Goal: Navigation & Orientation: Find specific page/section

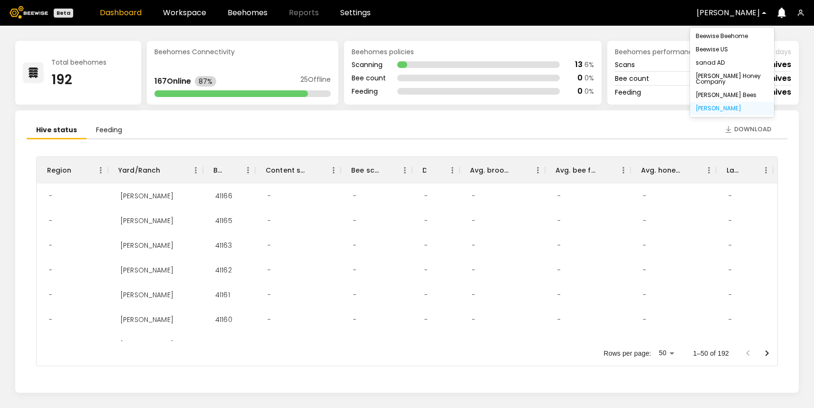
click at [711, 18] on div "Dixon" at bounding box center [728, 13] width 76 height 22
click at [726, 38] on div "Beewise Beehome" at bounding box center [731, 36] width 73 height 6
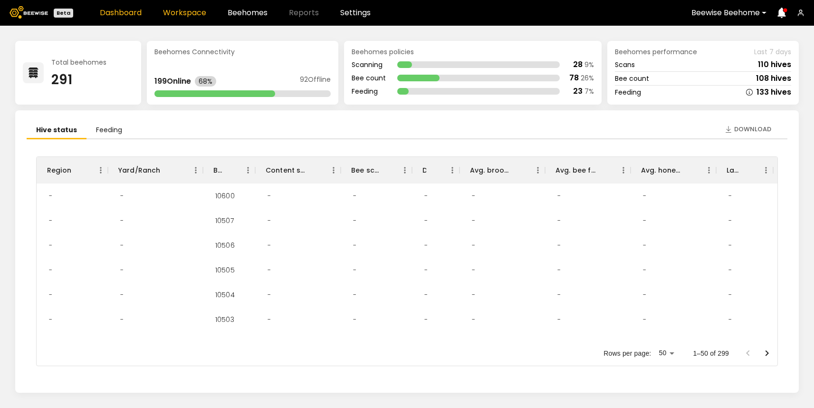
click at [196, 14] on link "Workspace" at bounding box center [184, 13] width 43 height 8
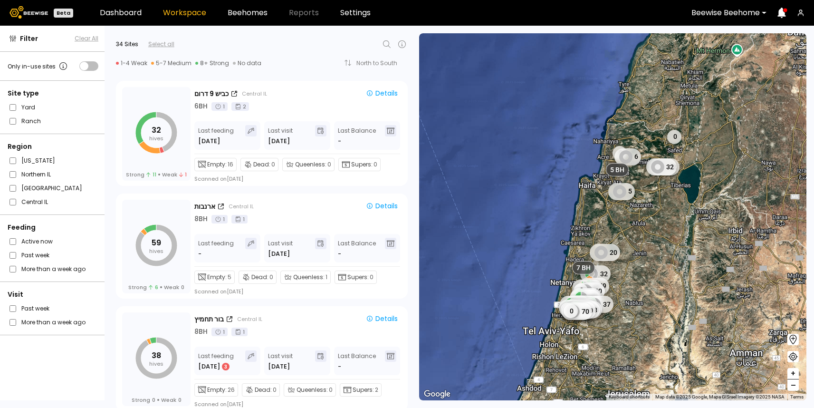
scroll to position [782, 0]
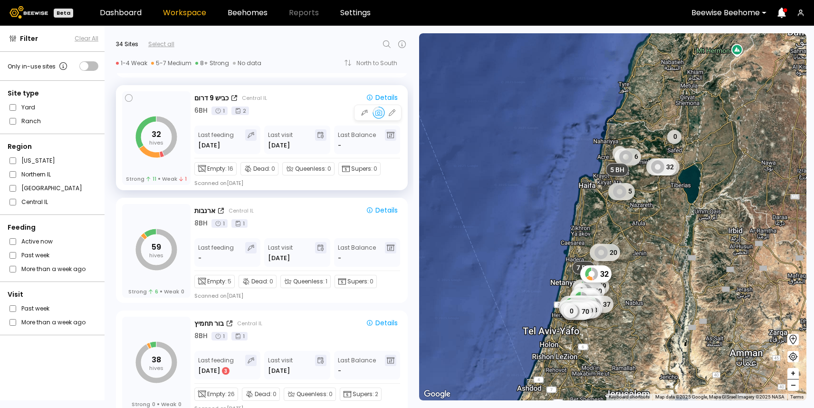
click at [302, 93] on div "כביש 9 דרום Central IL" at bounding box center [275, 98] width 162 height 10
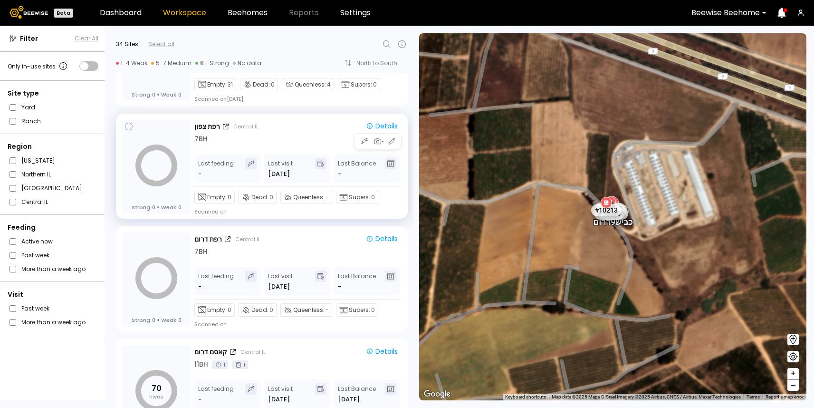
scroll to position [3337, 0]
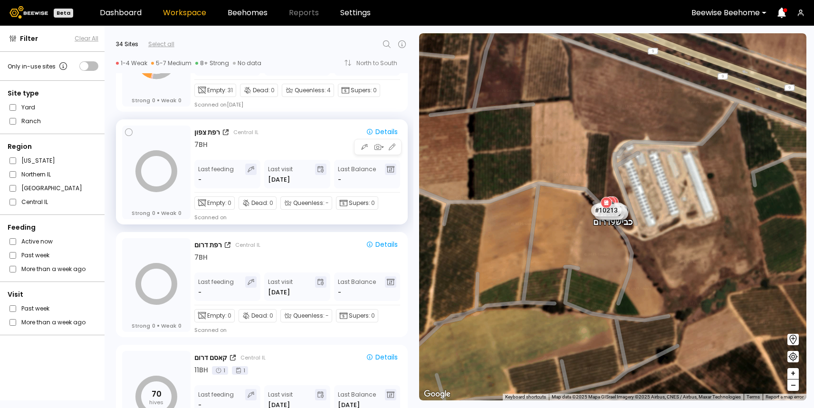
click at [283, 149] on div "7 BH" at bounding box center [297, 145] width 207 height 10
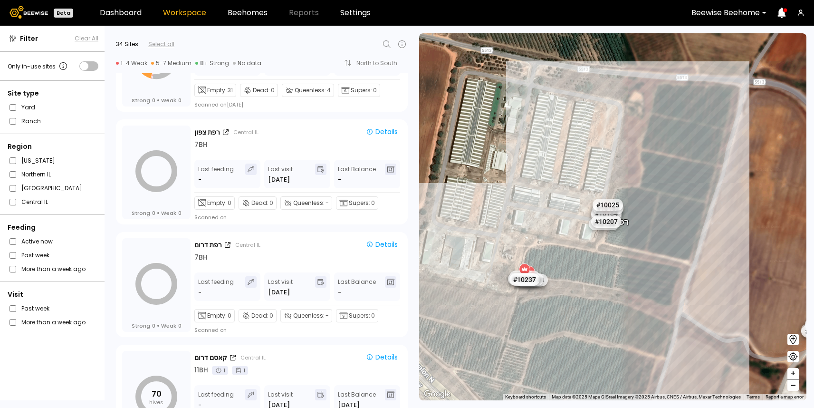
click at [628, 225] on div "רפת צפון" at bounding box center [612, 217] width 31 height 20
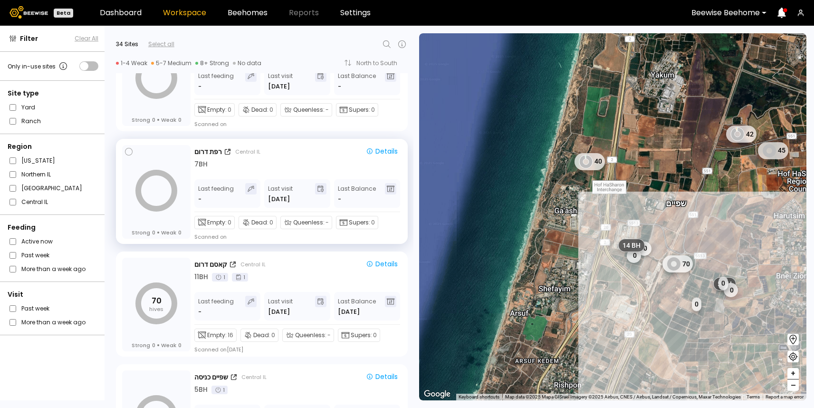
scroll to position [3428, 0]
click at [276, 159] on div "רפת דרום Central IL Details" at bounding box center [297, 153] width 207 height 11
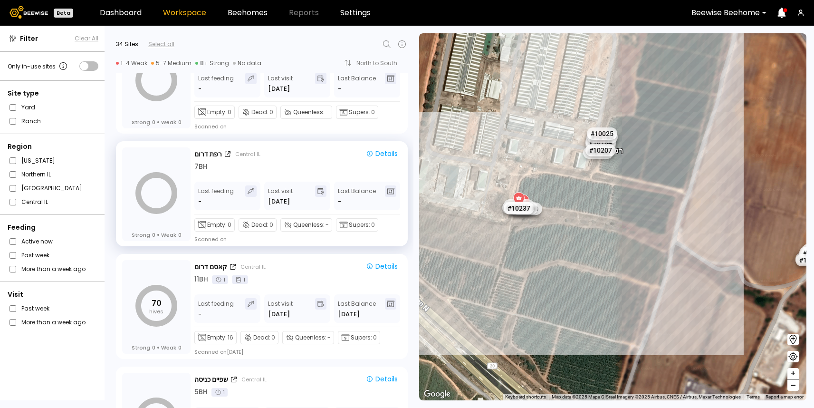
drag, startPoint x: 507, startPoint y: 177, endPoint x: 417, endPoint y: 162, distance: 91.9
click at [417, 162] on div "← Move left → Move right ↑ Move up ↓ Move down + Zoom in - Zoom out Home Jump l…" at bounding box center [613, 217] width 400 height 382
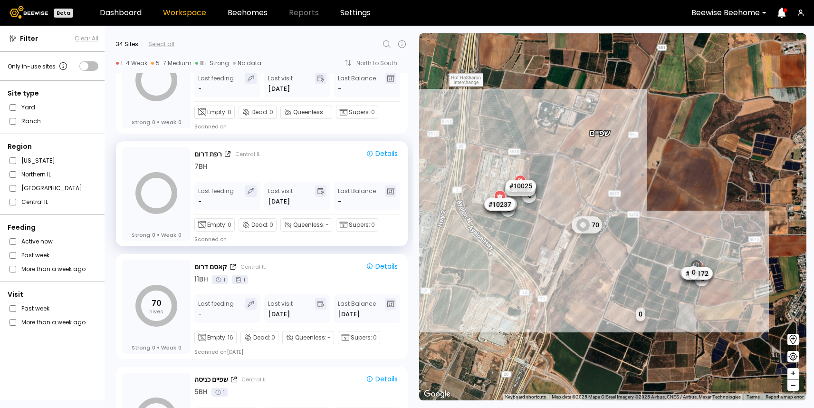
drag, startPoint x: 676, startPoint y: 206, endPoint x: 584, endPoint y: 206, distance: 92.2
click at [584, 206] on div "1 BH 1 BH # 10038 1 BH 1 BH 1 BH 1 BH 1 BH 0 0 1 BH 1 BH 1 BH 1 BH 1 BH 1 BH # …" at bounding box center [612, 216] width 387 height 367
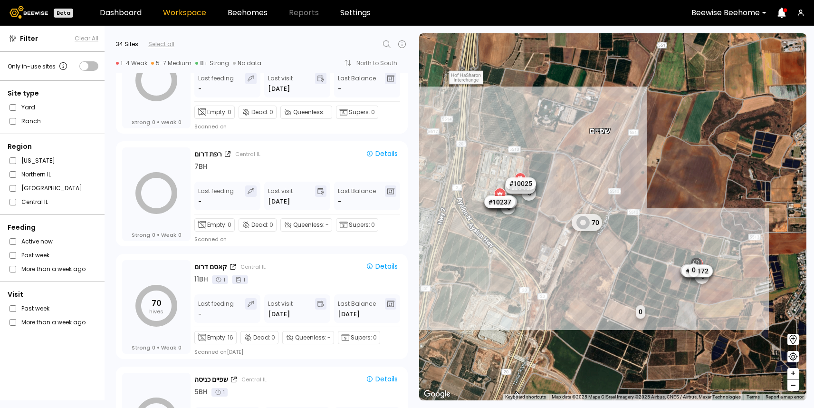
click at [555, 241] on div "1 BH 1 BH # 10038 1 BH 1 BH 1 BH 1 BH 1 BH 0 0 1 BH 1 BH 1 BH 1 BH 1 BH 1 BH # …" at bounding box center [612, 216] width 387 height 367
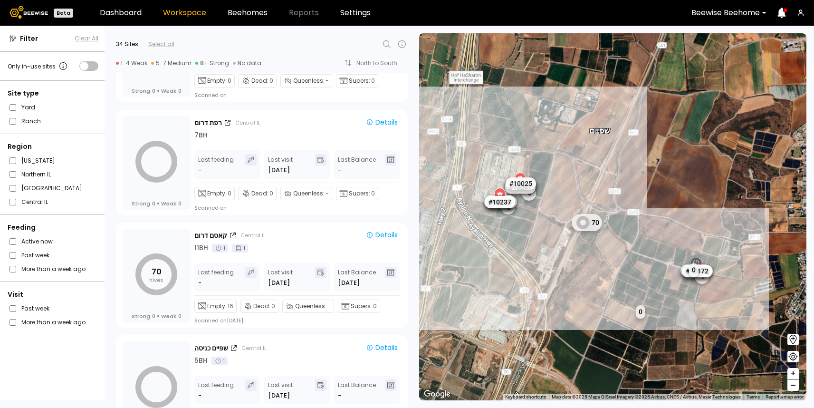
scroll to position [3501, 0]
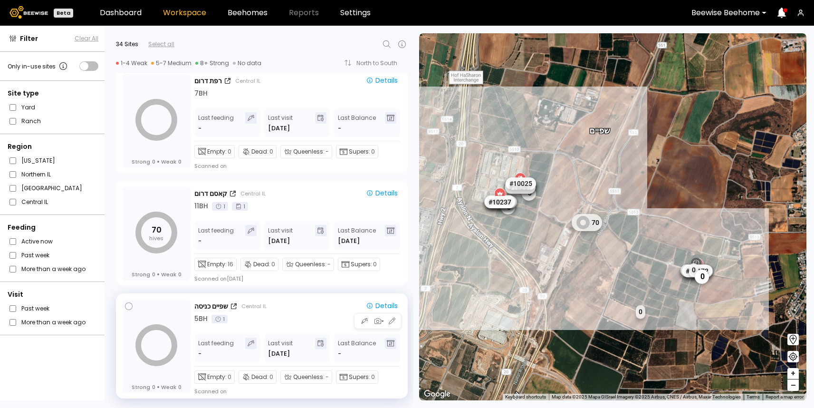
click at [292, 318] on div "5 BH 1" at bounding box center [297, 319] width 207 height 10
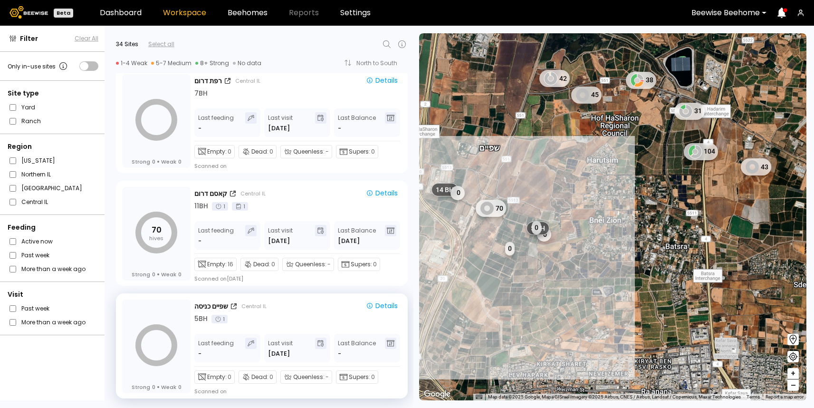
drag, startPoint x: 469, startPoint y: 223, endPoint x: 496, endPoint y: 223, distance: 27.1
click at [496, 223] on div "1 BH 1 BH # 10038 1 BH 1 BH 1 BH 1 BH 1 BH 0 0 0 14 BH 5 BH 7 BH 2 BH 4 BH 42 3…" at bounding box center [612, 216] width 387 height 367
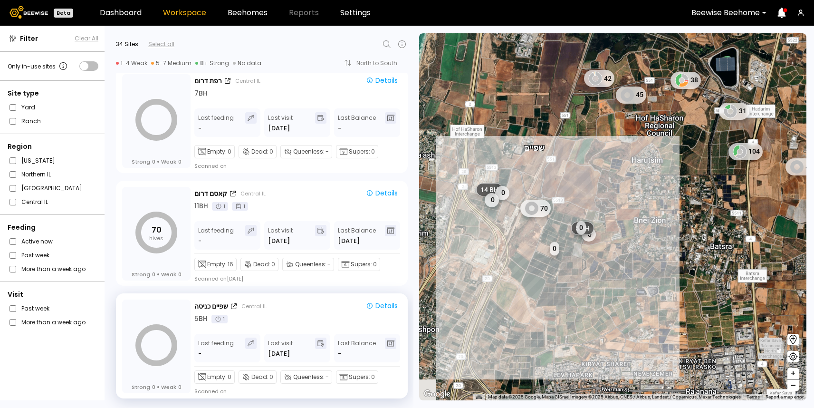
drag, startPoint x: 470, startPoint y: 231, endPoint x: 513, endPoint y: 231, distance: 42.8
click at [513, 231] on div "1 BH 1 BH # 10038 1 BH 1 BH 1 BH 1 BH 1 BH 0 0 0 14 BH 5 BH 7 BH 2 BH 4 BH 42 3…" at bounding box center [612, 216] width 387 height 367
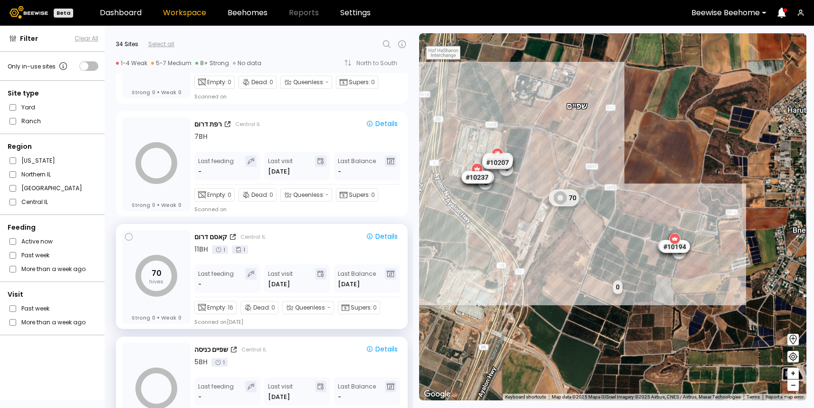
scroll to position [3432, 0]
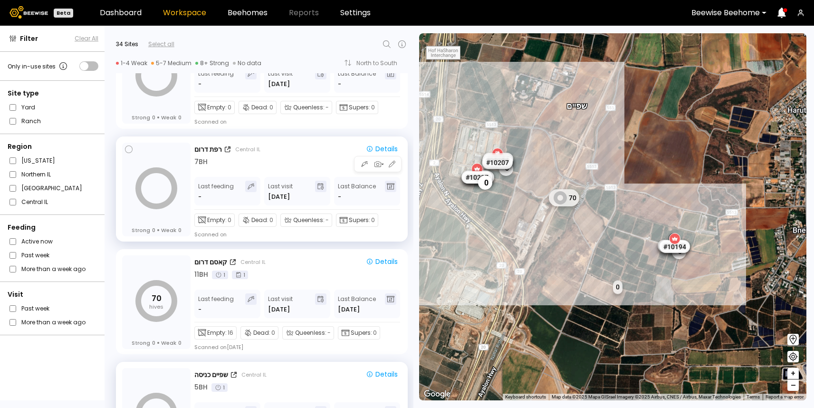
click at [291, 164] on div "7 BH" at bounding box center [297, 162] width 207 height 10
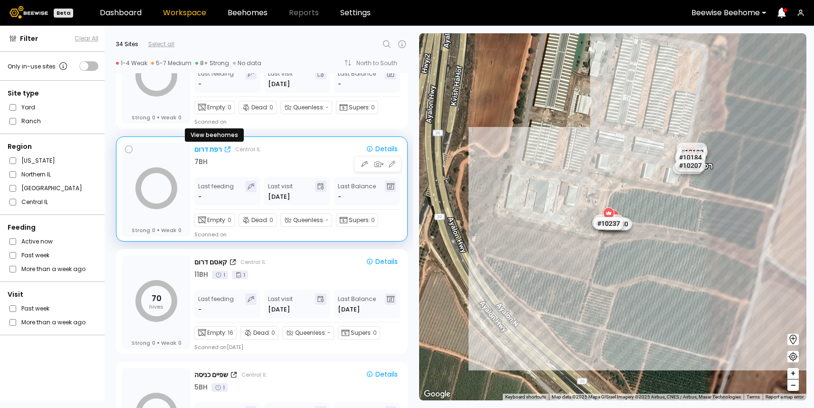
click at [212, 151] on div "רפת דרום" at bounding box center [208, 149] width 28 height 10
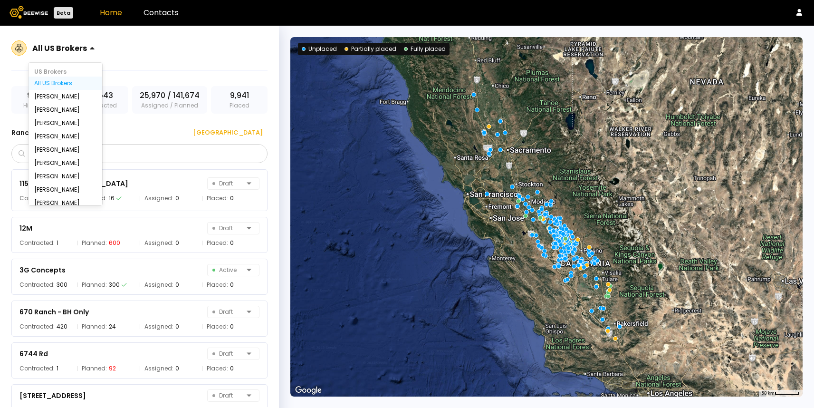
click at [74, 40] on div "All US Brokers" at bounding box center [60, 48] width 62 height 22
click at [48, 163] on div "All IL Brokers" at bounding box center [65, 166] width 62 height 6
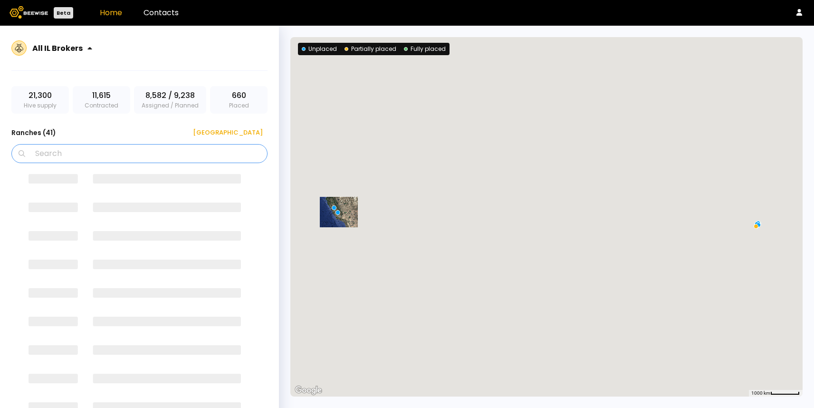
click at [65, 155] on input "Search" at bounding box center [142, 153] width 231 height 18
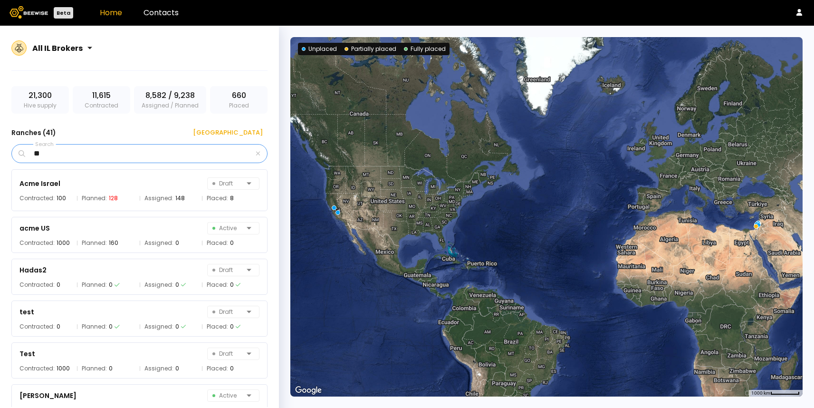
type input "*"
type input "********"
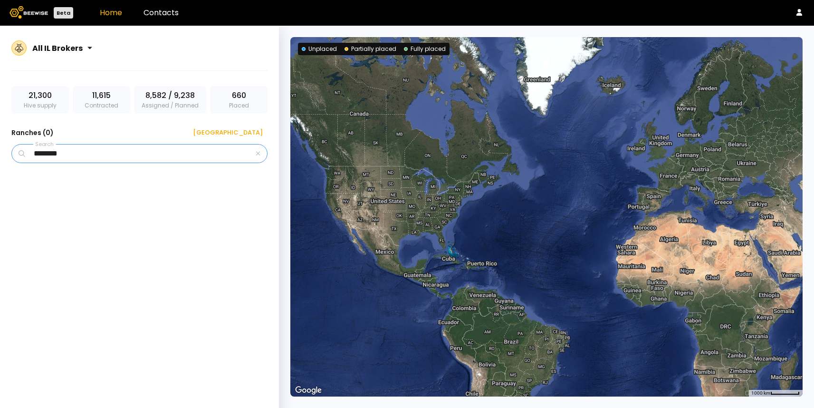
click at [73, 159] on input "********" at bounding box center [140, 153] width 227 height 18
type input "*"
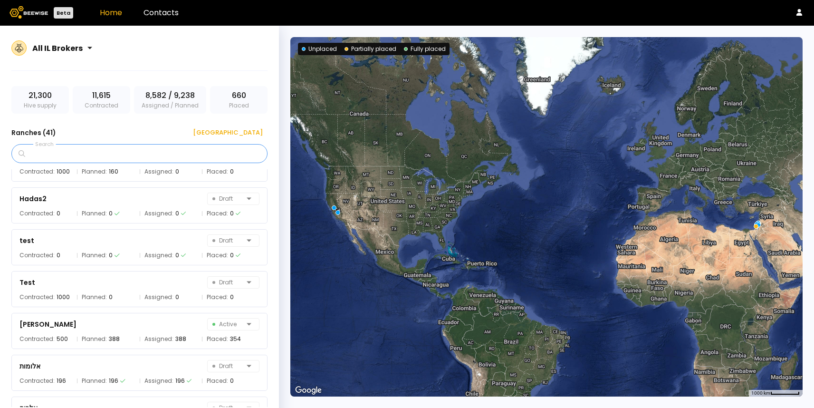
scroll to position [71, 0]
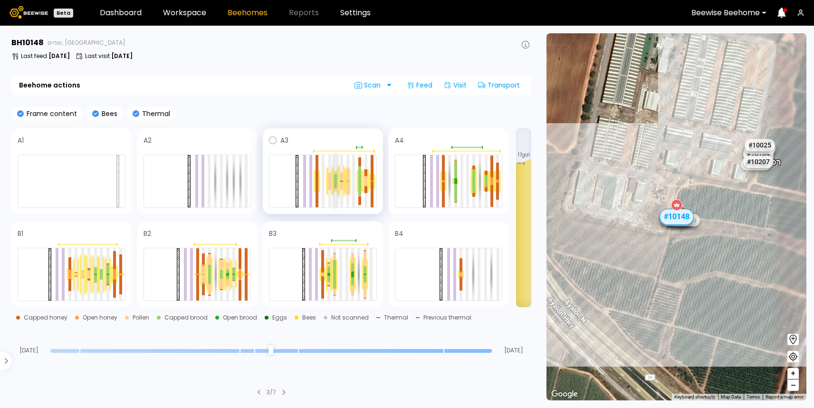
click at [335, 181] on div at bounding box center [335, 184] width 3 height 7
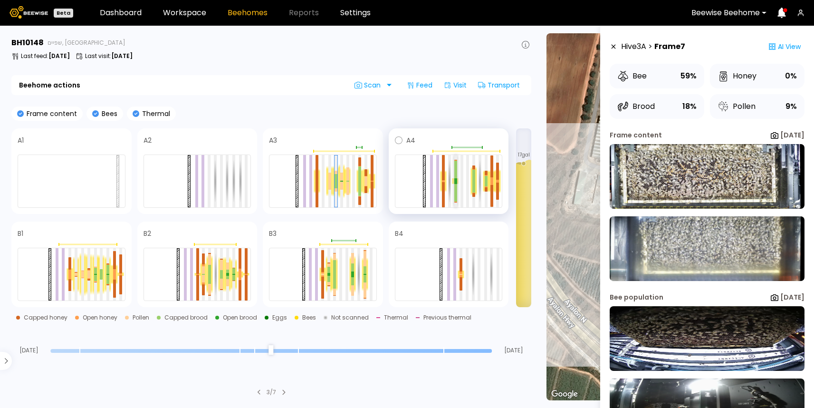
click at [455, 183] on div at bounding box center [455, 182] width 3 height 3
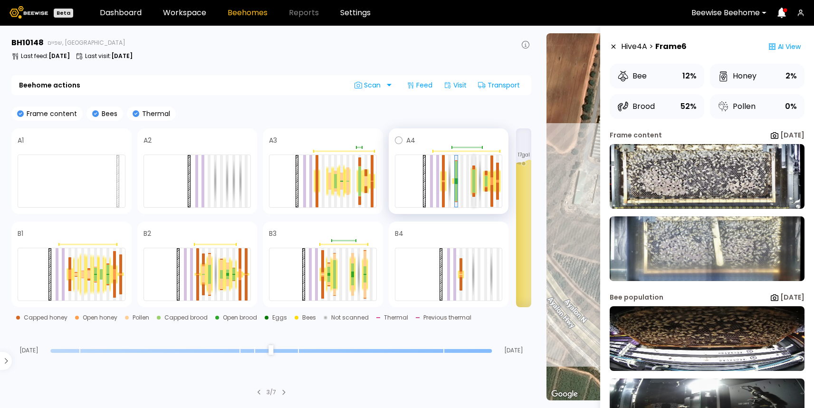
click at [475, 180] on div at bounding box center [473, 175] width 3 height 11
click at [191, 14] on link "Workspace" at bounding box center [184, 13] width 43 height 8
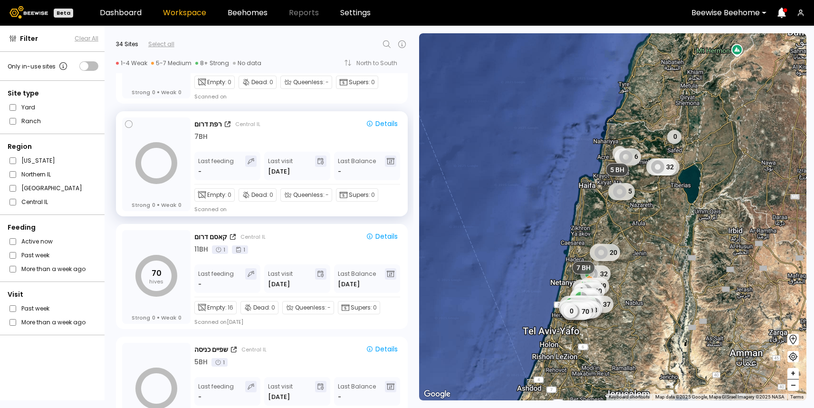
scroll to position [3452, 0]
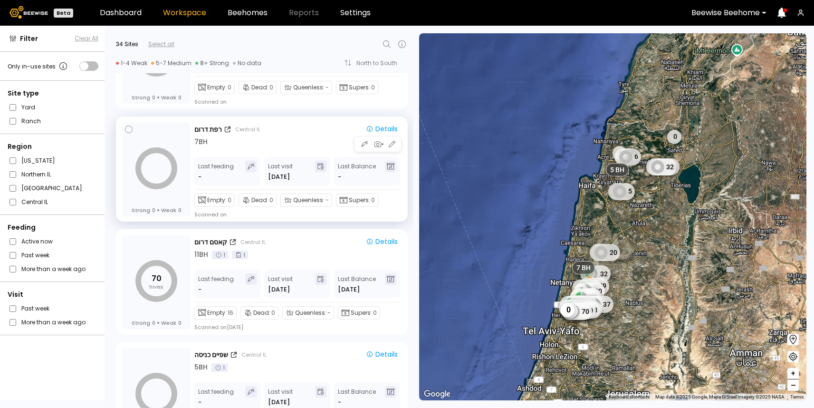
click at [276, 152] on div "רפת דרום Central IL Details 7 BH Last feeding - Last visit Aug 21 Last Balance …" at bounding box center [297, 170] width 207 height 95
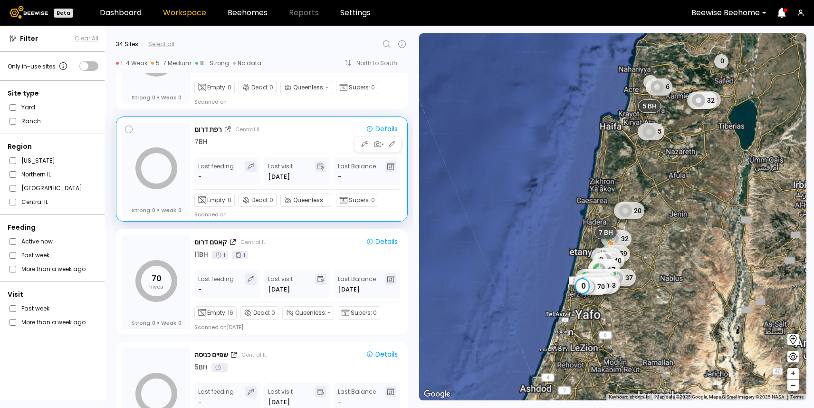
click at [278, 143] on div "7 BH" at bounding box center [297, 142] width 207 height 10
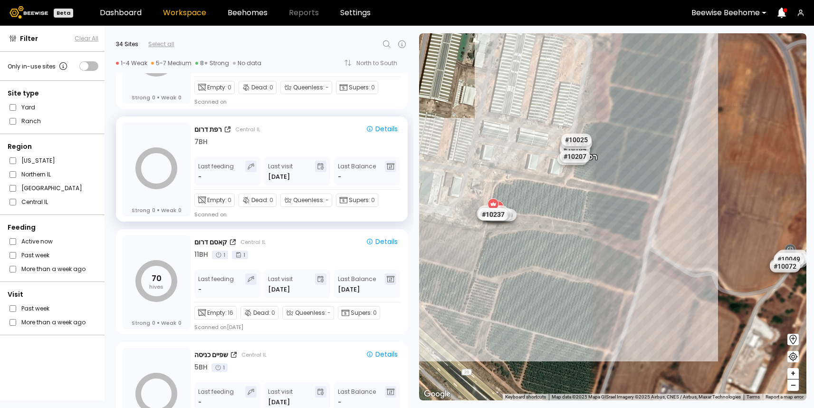
drag, startPoint x: 754, startPoint y: 244, endPoint x: 629, endPoint y: 235, distance: 125.7
click at [629, 235] on div "רפת צפון רפת דרום # 10212 # 10115 # 10164 # 10056 # 10045 # 10057 # 10050 # 100…" at bounding box center [612, 216] width 387 height 367
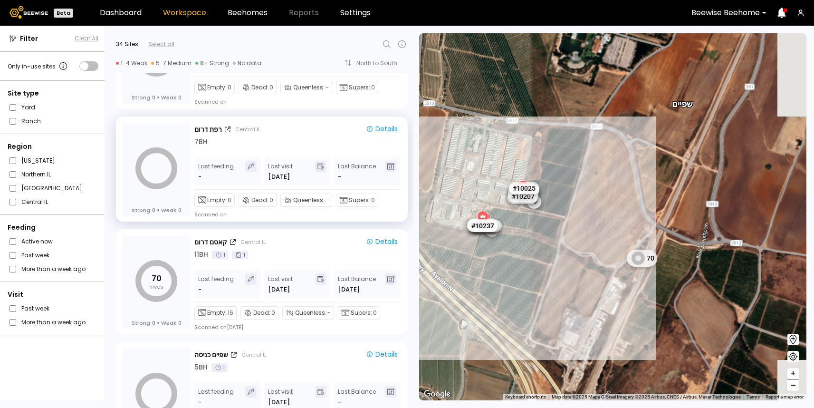
drag, startPoint x: 673, startPoint y: 260, endPoint x: 579, endPoint y: 256, distance: 93.7
click at [579, 256] on div "0 0 1 BH 1 BH # 10038 1 BH 1 BH 1 BH 1 BH 1 BH 1 BH 1 BH 1 BH 1 BH 1 BH 1 BH # …" at bounding box center [612, 216] width 387 height 367
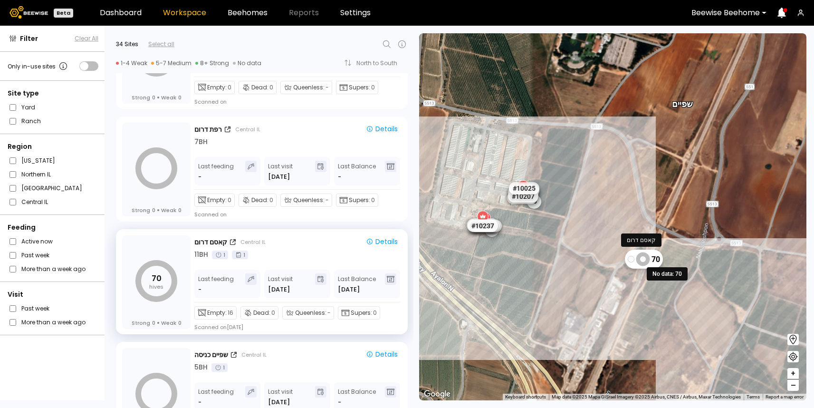
click at [641, 262] on icon at bounding box center [643, 259] width 14 height 14
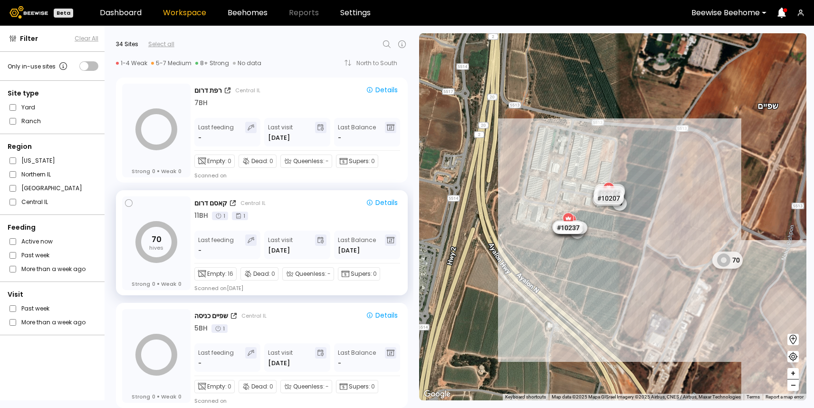
scroll to position [3463, 0]
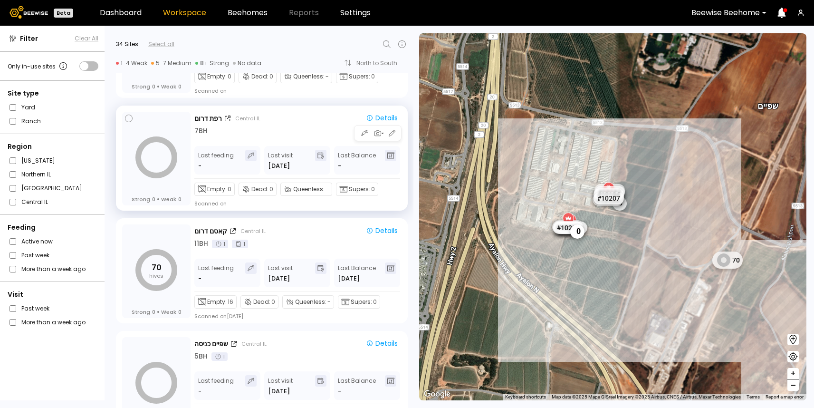
click at [283, 137] on div "רפת דרום Central IL Details 7 BH Last feeding - Last visit Aug 21 Last Balance …" at bounding box center [297, 159] width 207 height 95
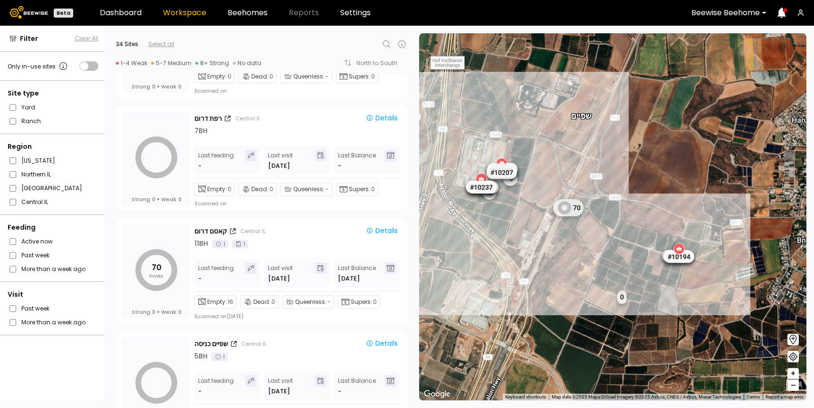
drag, startPoint x: 705, startPoint y: 218, endPoint x: 544, endPoint y: 164, distance: 169.7
click at [544, 164] on div "1 BH 1 BH # 10038 1 BH 1 BH 1 BH 1 BH 1 BH 0 0 # 10025 # 10027 # 10078 # 10105 …" at bounding box center [612, 216] width 387 height 367
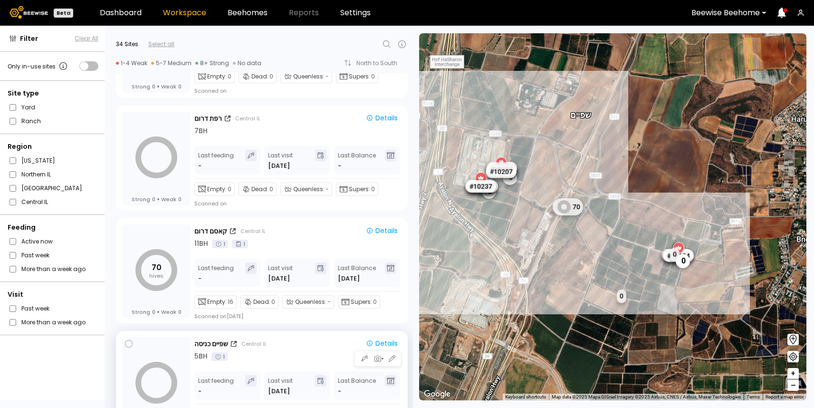
click at [314, 357] on div "5 BH 1" at bounding box center [297, 356] width 207 height 10
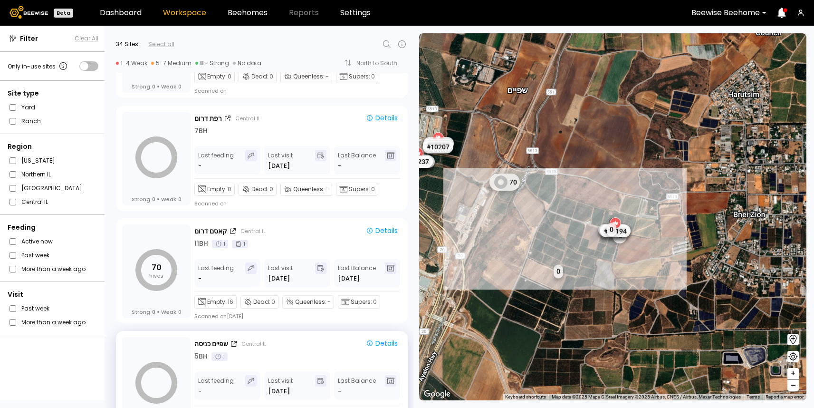
drag, startPoint x: 481, startPoint y: 215, endPoint x: 553, endPoint y: 215, distance: 72.7
click at [553, 215] on div "1 BH 1 BH # 10038 1 BH 1 BH 1 BH 1 BH 1 BH # 10025 # 10027 # 10078 # 10105 # 10…" at bounding box center [612, 216] width 387 height 367
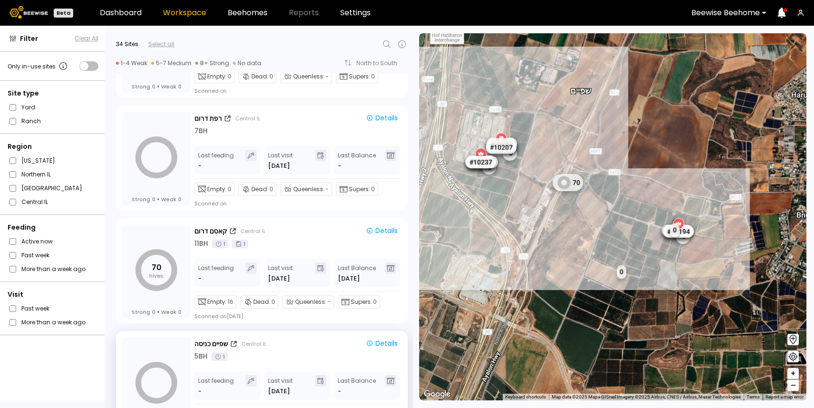
drag, startPoint x: 506, startPoint y: 210, endPoint x: 555, endPoint y: 210, distance: 48.9
click at [555, 210] on div "1 BH 1 BH # 10038 1 BH 1 BH 1 BH 1 BH 1 BH # 10025 # 10027 # 10078 # 10105 # 10…" at bounding box center [612, 216] width 387 height 367
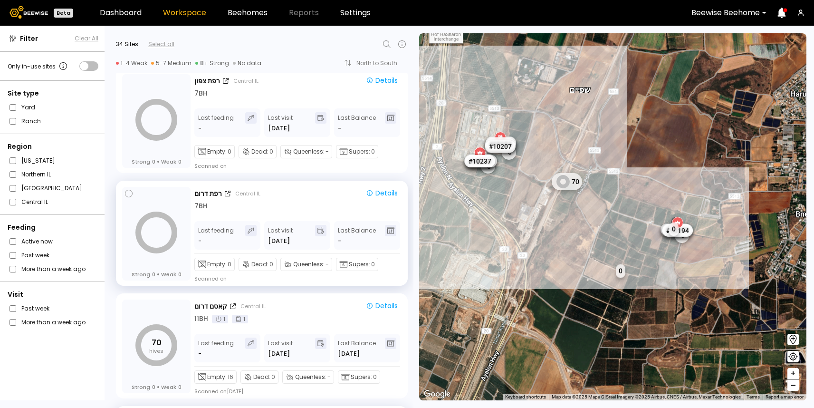
scroll to position [3345, 0]
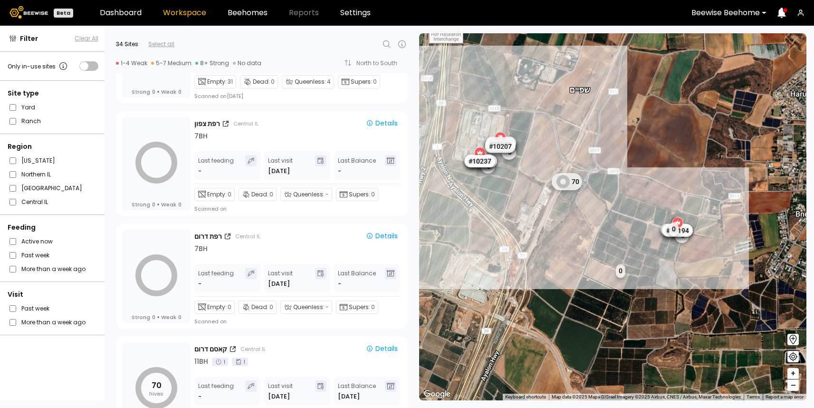
click at [389, 51] on div "34 Sites Select all" at bounding box center [262, 44] width 292 height 14
click at [389, 48] on icon at bounding box center [386, 43] width 11 height 11
type input "*******"
click at [223, 68] on div "למדני 1" at bounding box center [287, 69] width 195 height 6
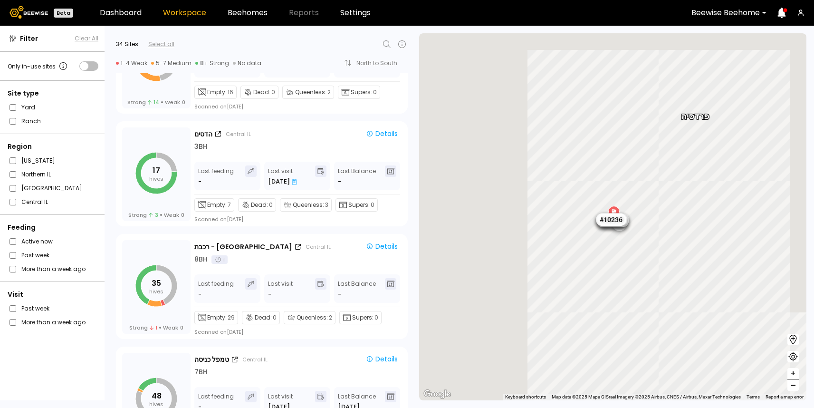
scroll to position [1127, 0]
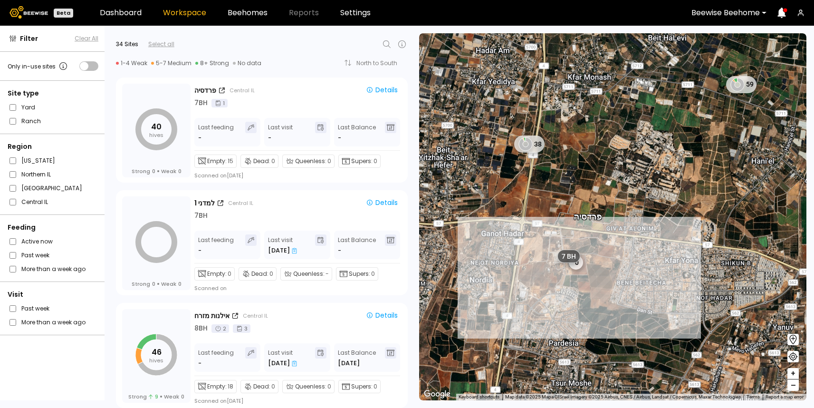
click at [570, 285] on div "1 BH 1 BH # 10038 1 BH 1 BH 1 BH 1 BH 1 BH 0 פרדסיה 14 BH 5 BH 7 BH 2 BH 4 BH 5…" at bounding box center [612, 216] width 387 height 367
click at [590, 315] on div "1 BH 1 BH # 10038 1 BH 1 BH 1 BH 1 BH 1 BH 0 פרדסיה 14 BH 5 BH 7 BH 2 BH 4 BH 5…" at bounding box center [612, 216] width 387 height 367
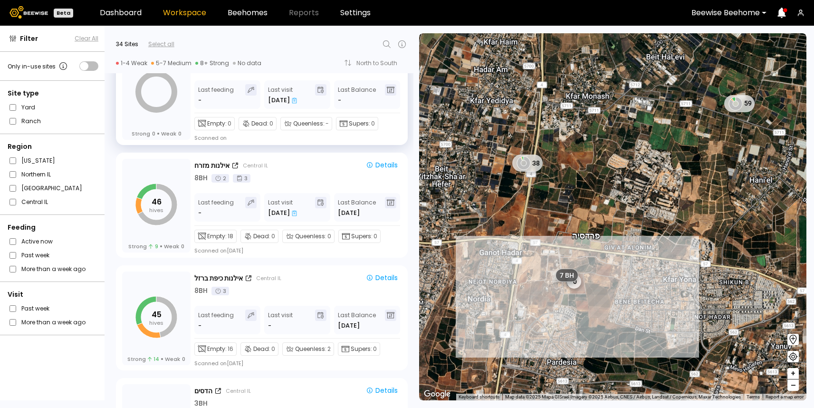
scroll to position [1290, 0]
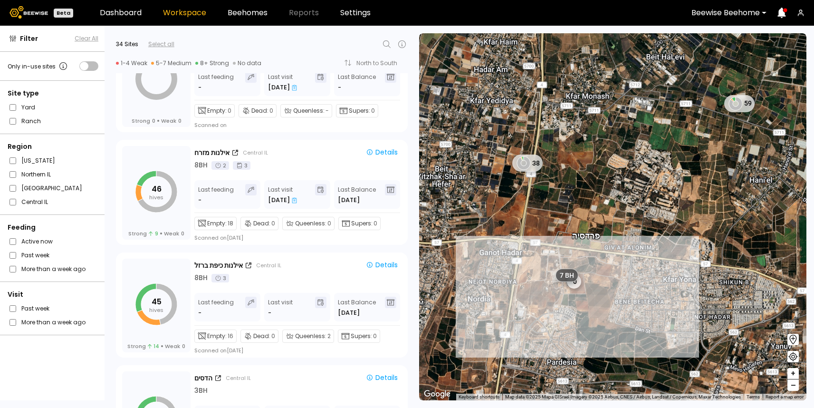
click at [575, 287] on div "7 BH" at bounding box center [577, 281] width 23 height 13
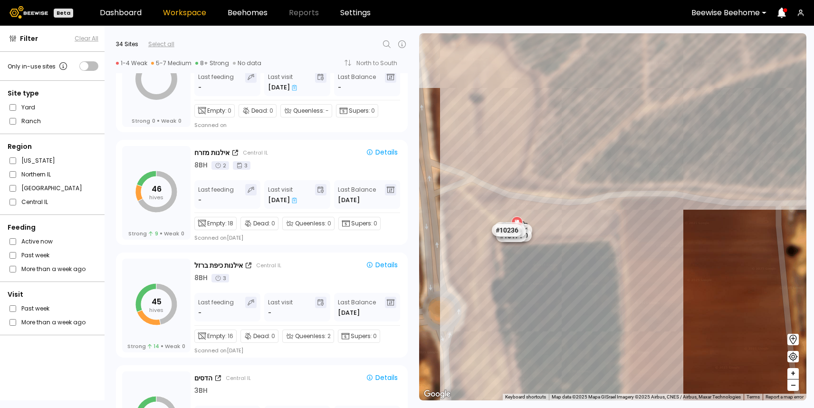
click at [534, 251] on div "# 10212 # 10154 # 10038 # 10094 # 10108 # 10111 # 10146 # 10153 למדני 1 # 10025…" at bounding box center [612, 216] width 387 height 367
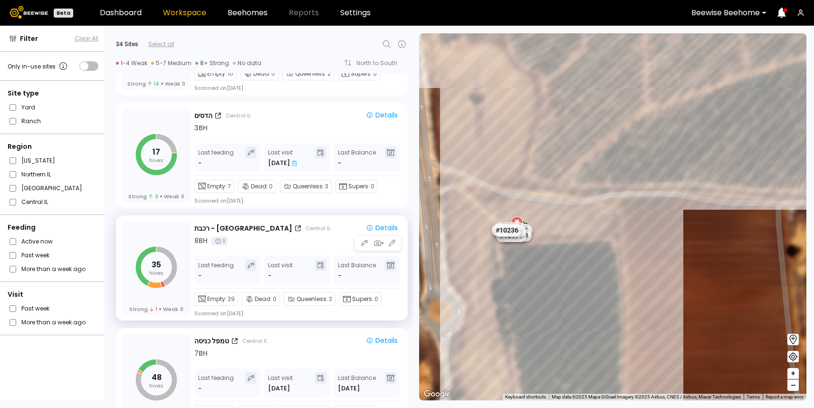
scroll to position [1559, 0]
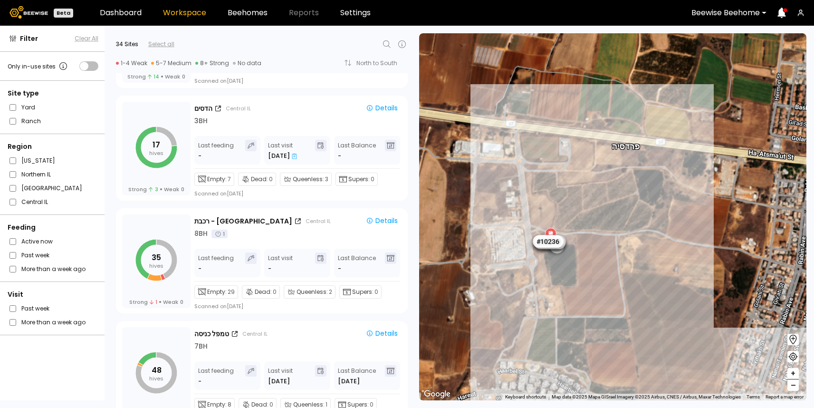
drag, startPoint x: 630, startPoint y: 281, endPoint x: 589, endPoint y: 276, distance: 41.7
click at [589, 276] on div "1 BH 1 BH # 10038 1 BH 1 BH 1 BH 1 BH 1 BH 0 # 10025 # 10027 # 10078 # 10105 # …" at bounding box center [612, 216] width 387 height 367
